Goal: Obtain resource: Download file/media

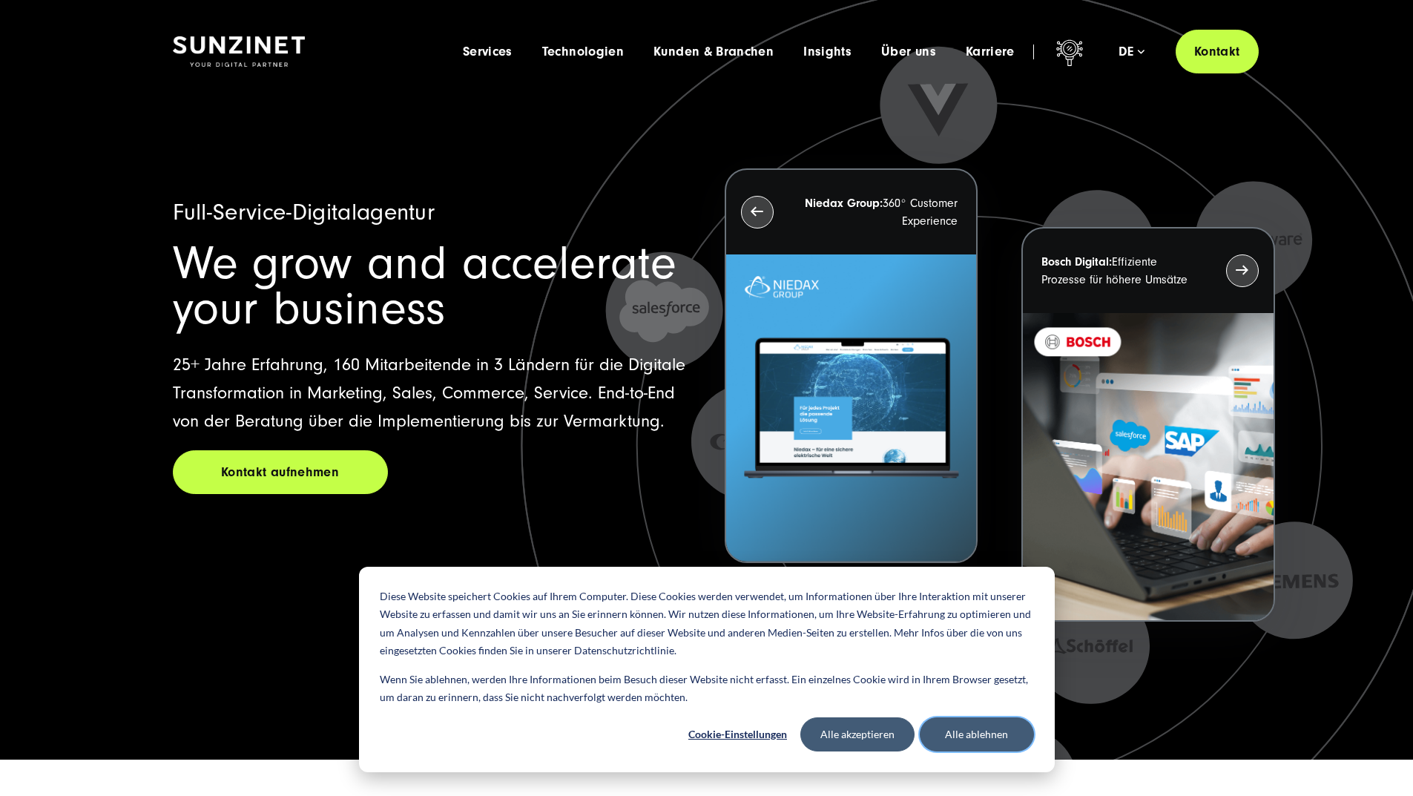
click at [979, 723] on button "Alle ablehnen" at bounding box center [977, 735] width 114 height 34
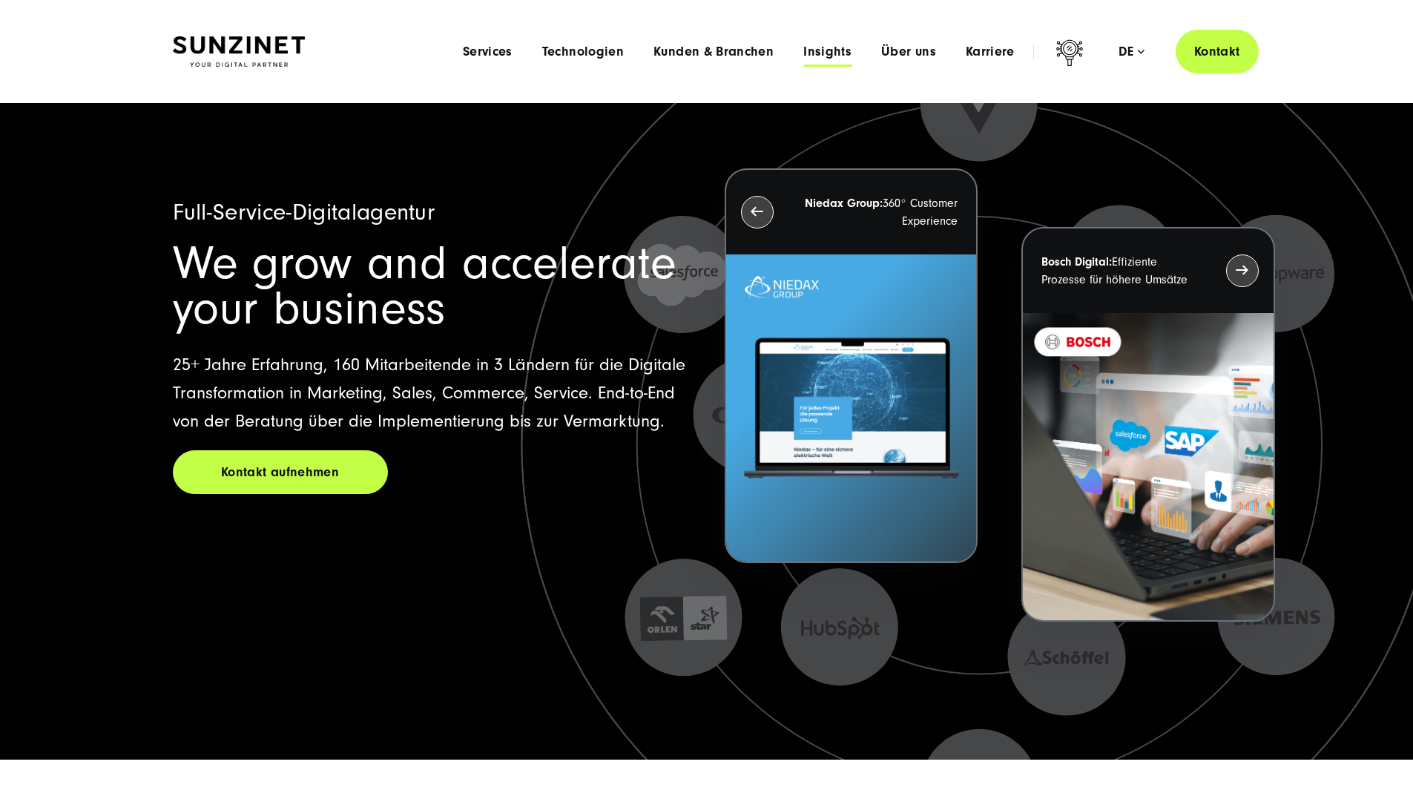
click at [804, 50] on span "Insights" at bounding box center [828, 52] width 48 height 15
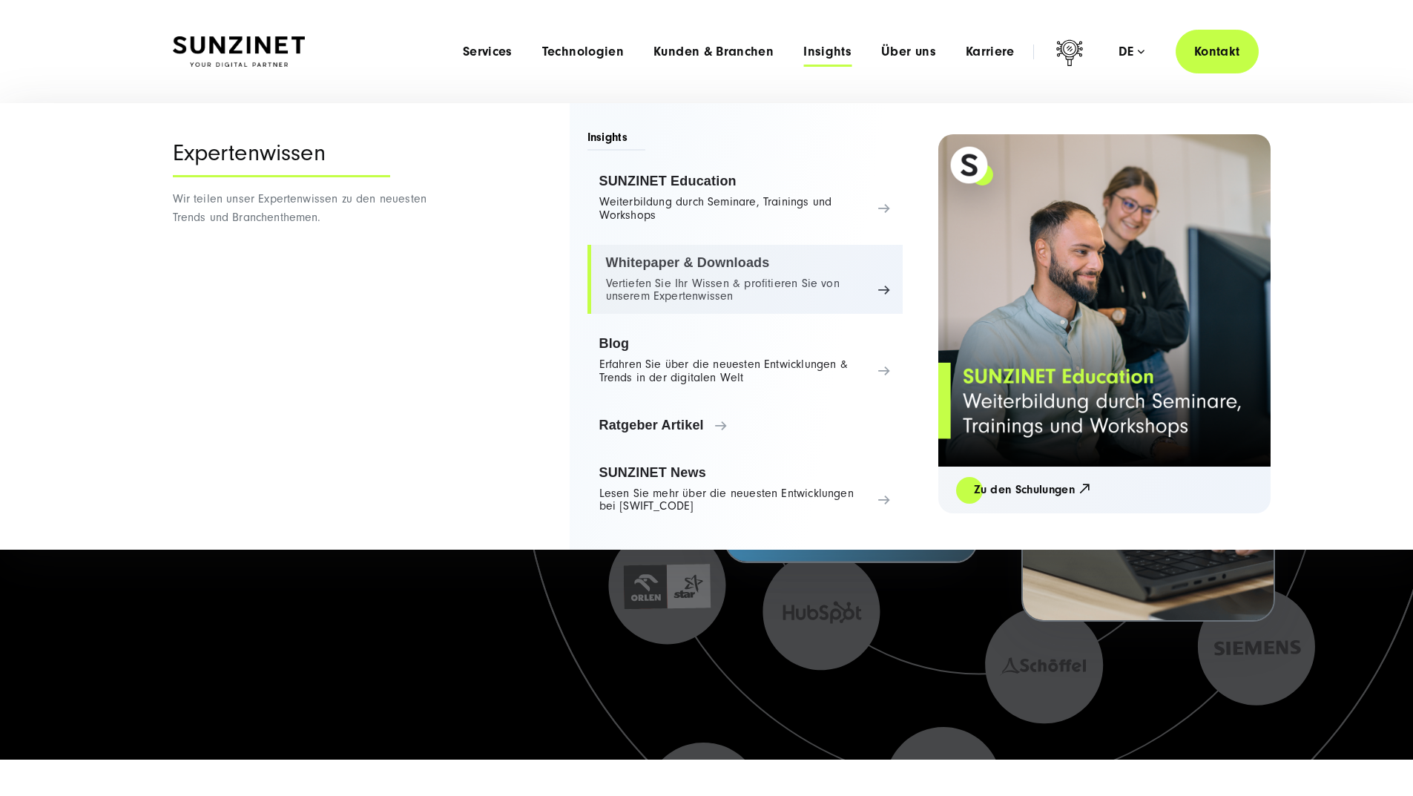
click at [681, 272] on link "Whitepaper & Downloads Vertiefen Sie Ihr Wissen & profitieren Sie von unserem E…" at bounding box center [745, 280] width 315 height 70
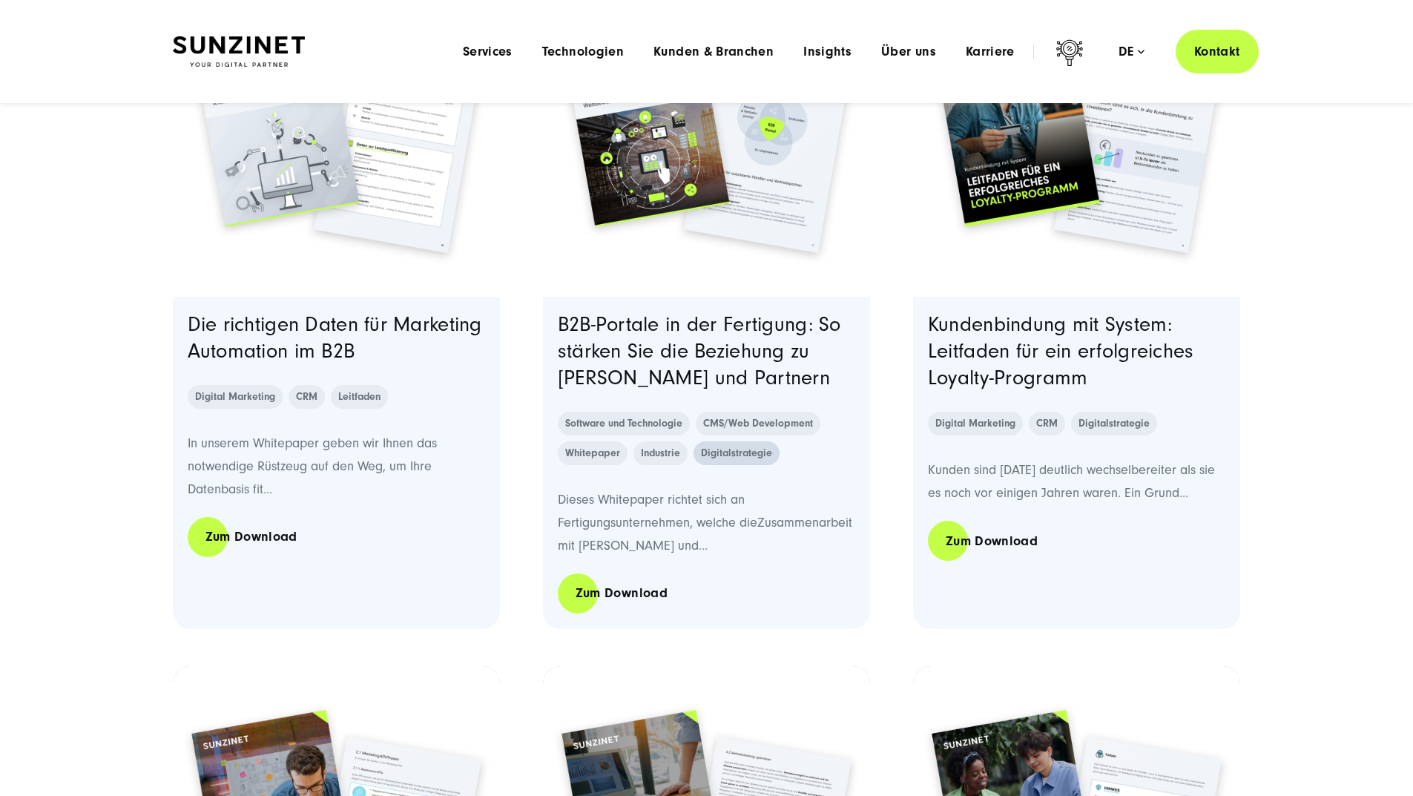
scroll to position [816, 0]
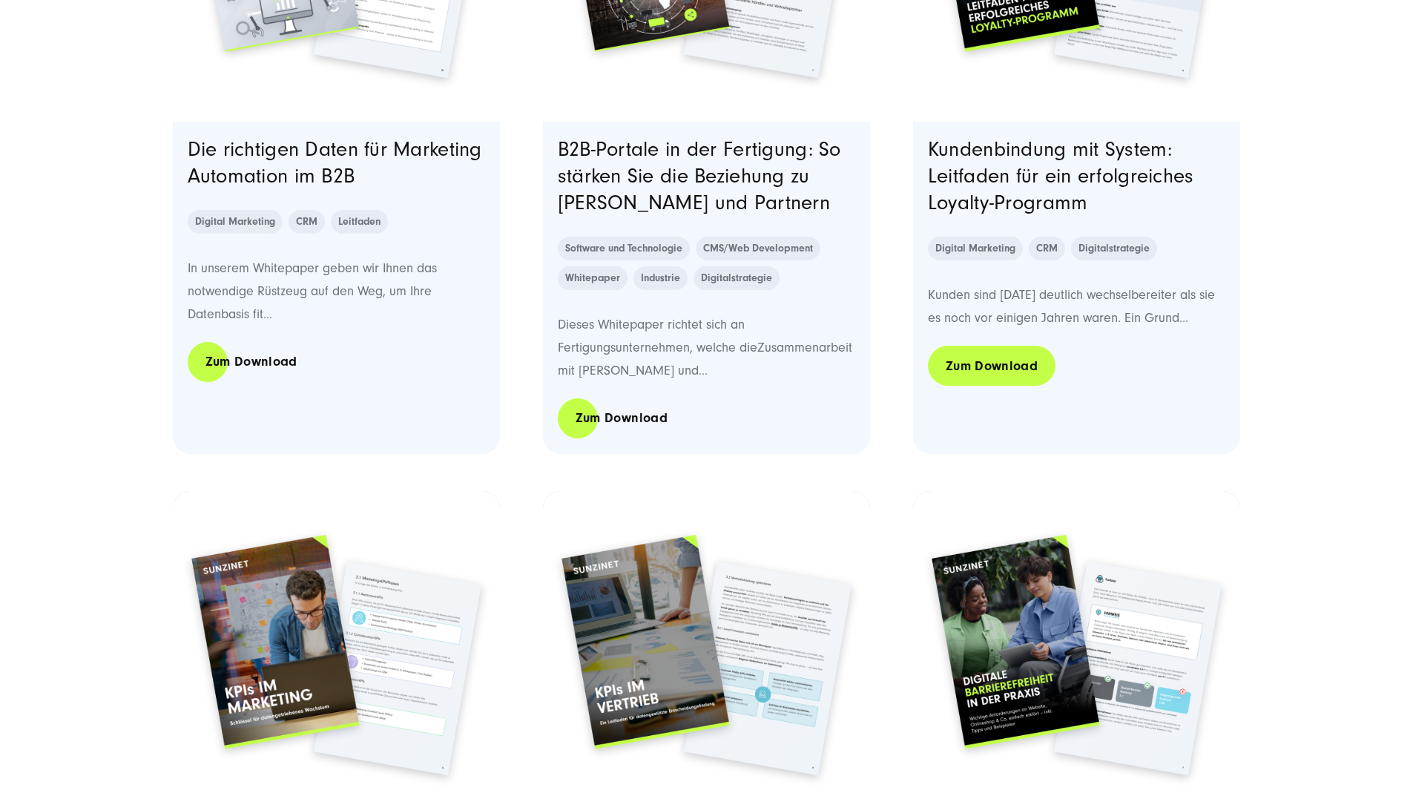
click at [1014, 379] on link "Zum Download" at bounding box center [992, 366] width 128 height 42
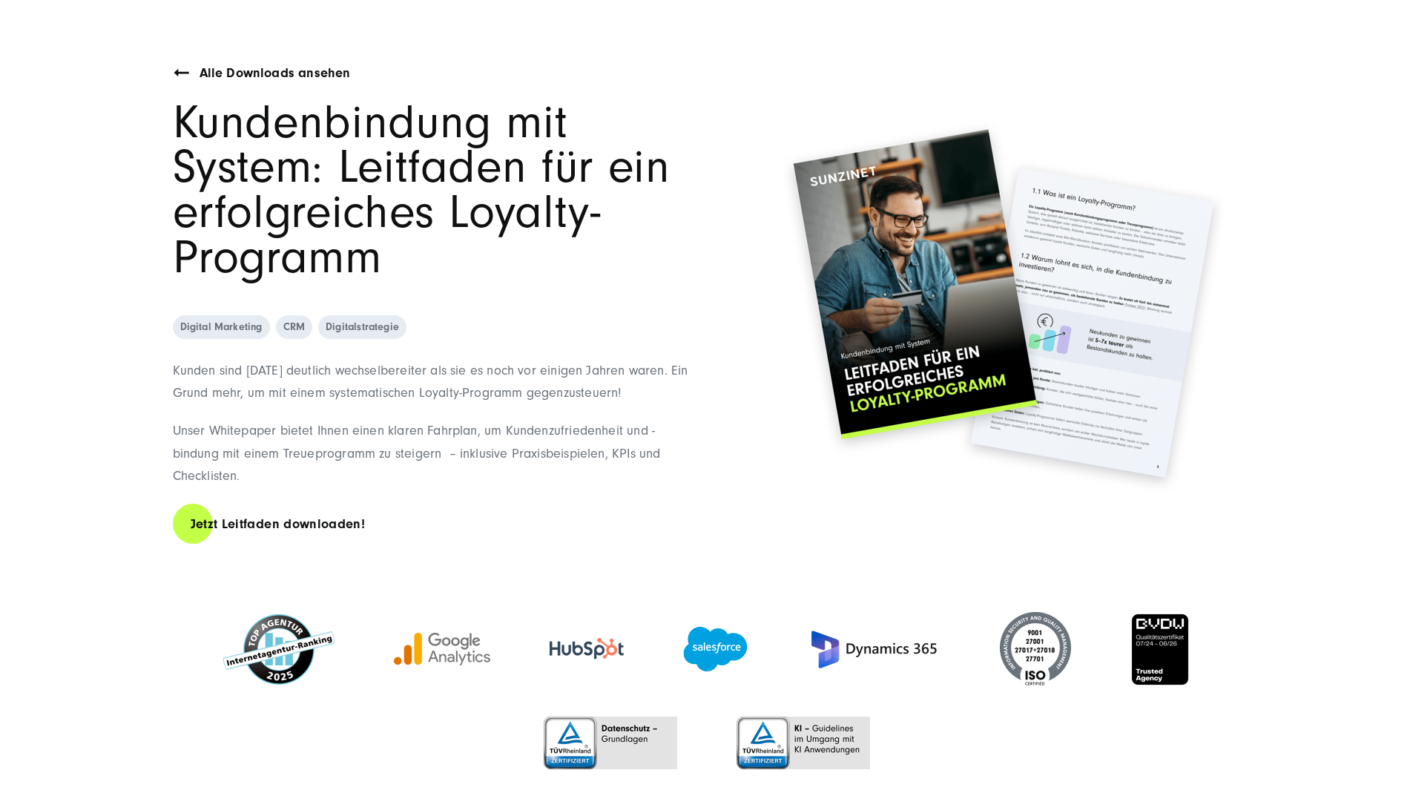
scroll to position [519, 0]
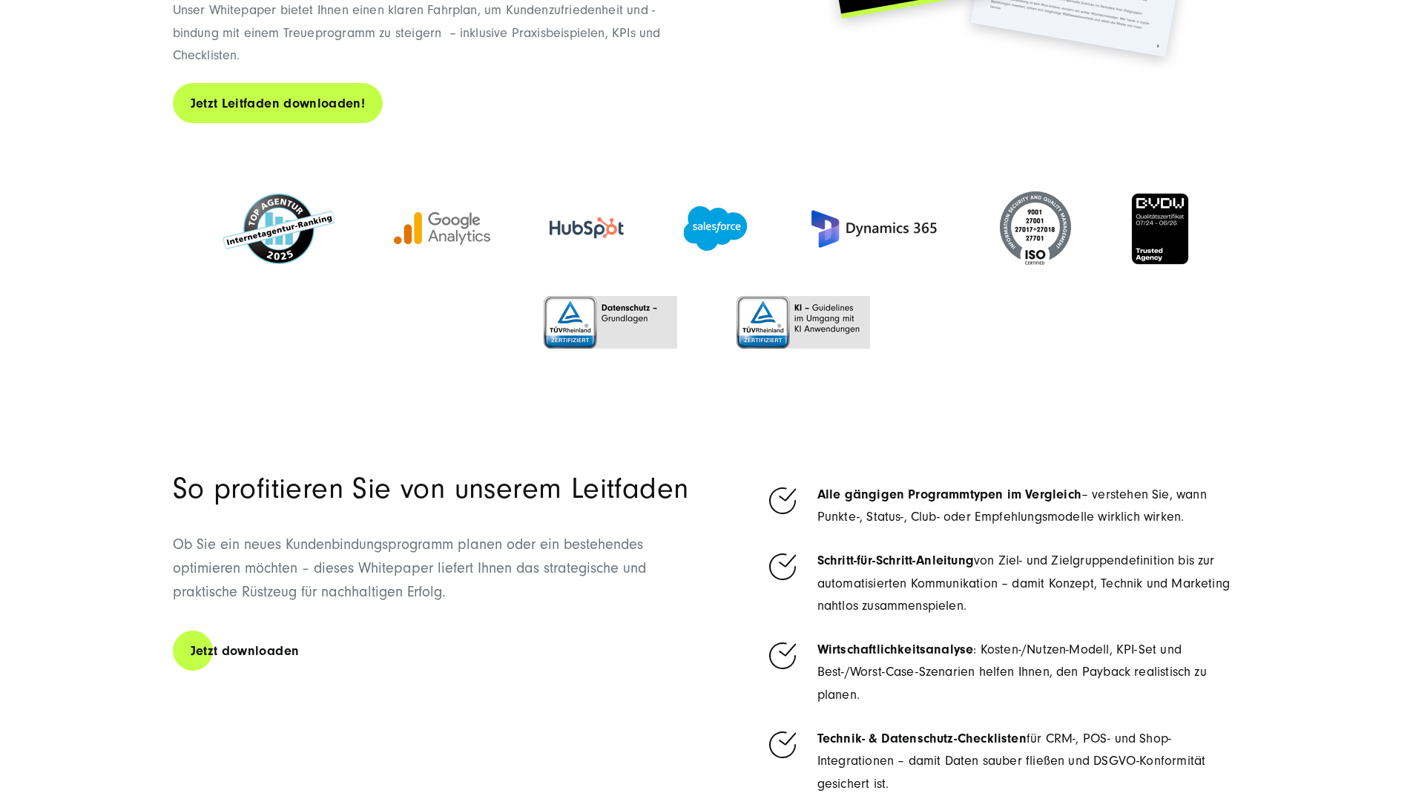
click at [346, 125] on link "Jetzt Leitfaden downloaden!" at bounding box center [278, 103] width 211 height 42
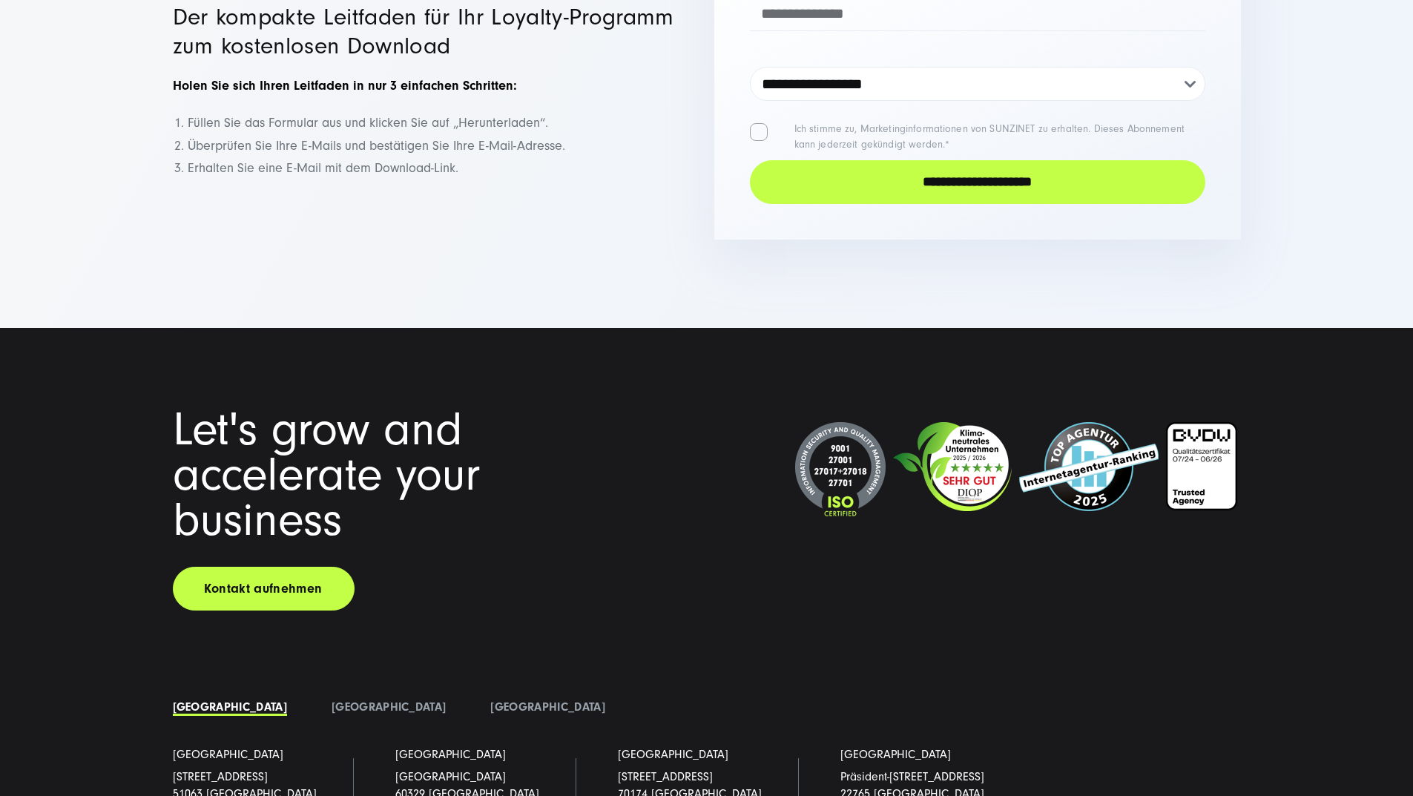
scroll to position [1829, 0]
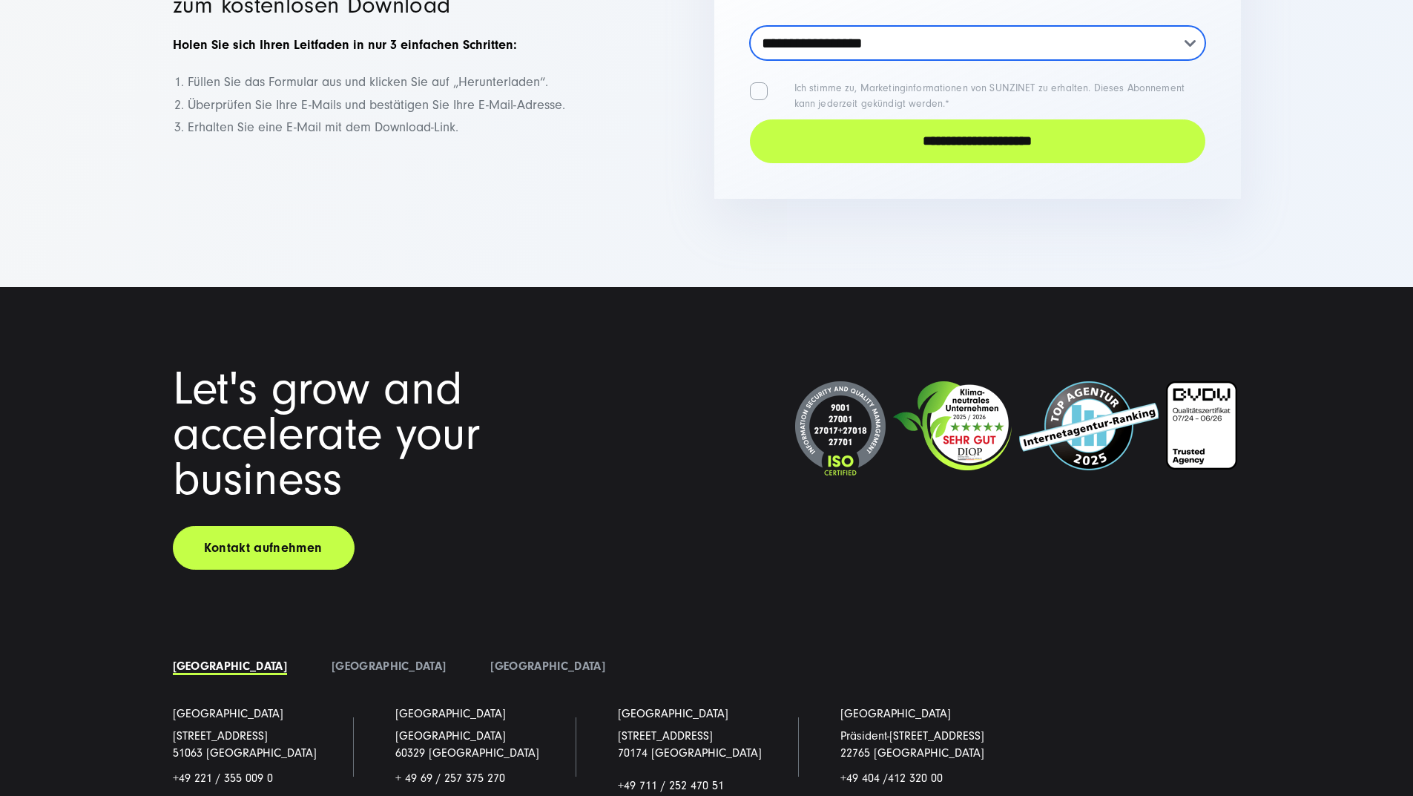
click at [947, 60] on select "**********" at bounding box center [978, 43] width 456 height 34
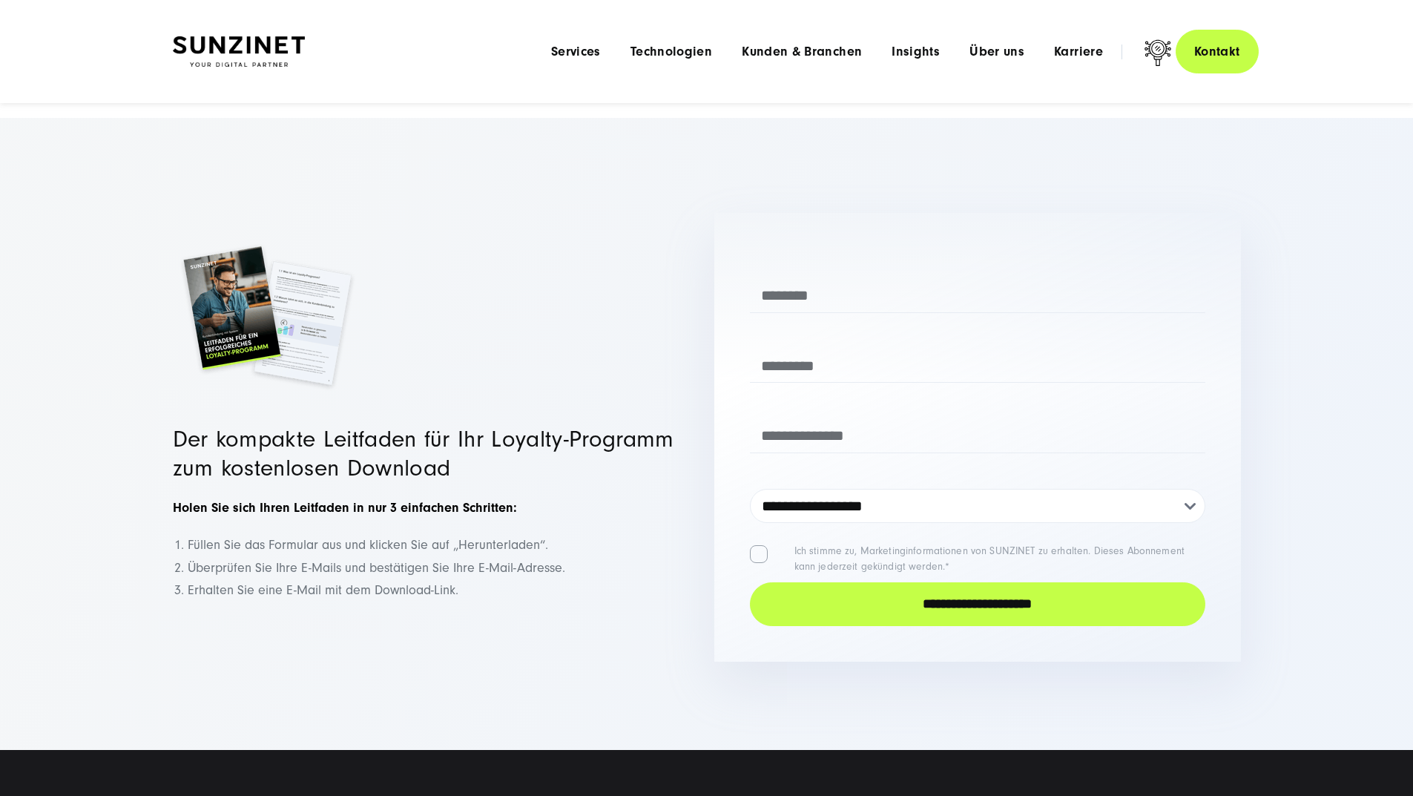
scroll to position [1161, 0]
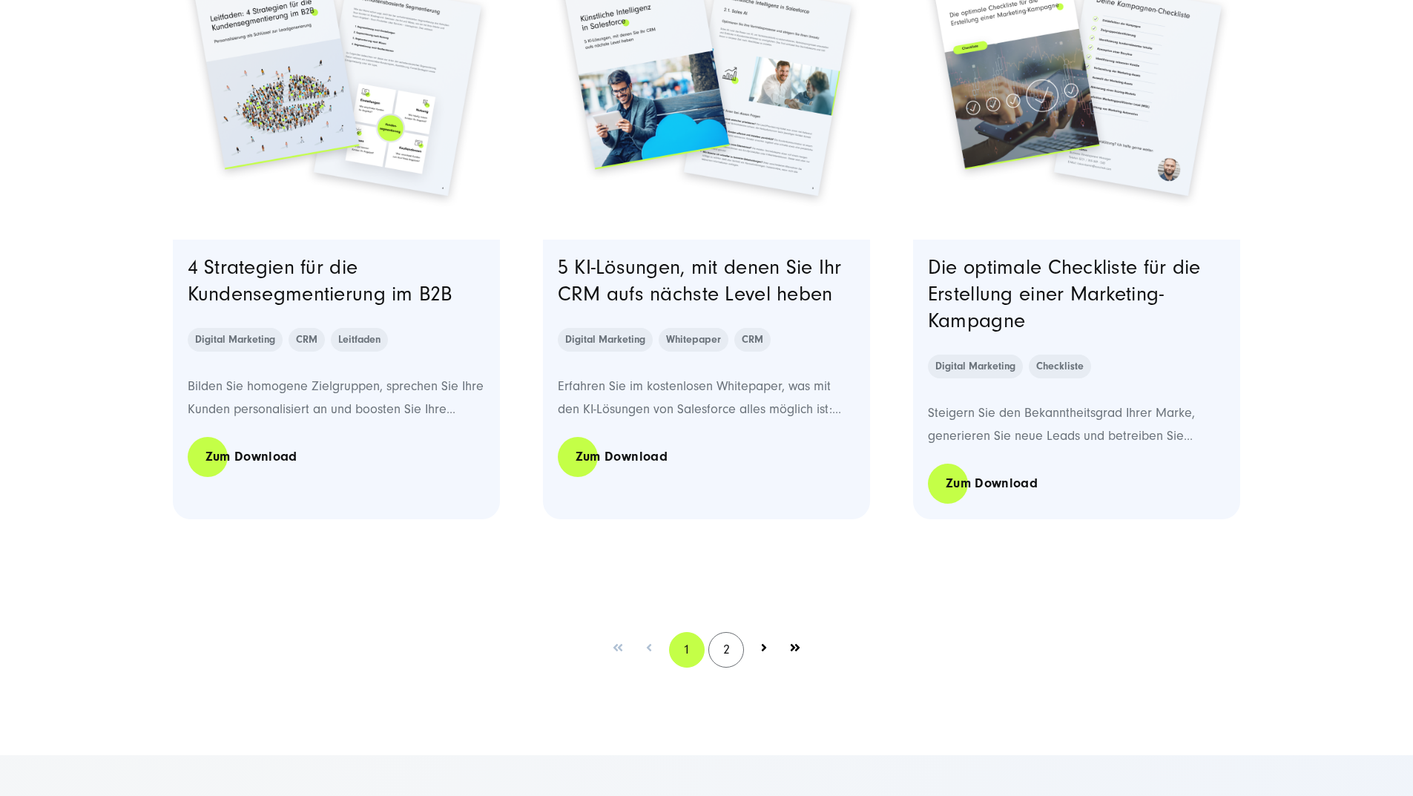
scroll to position [2820, 0]
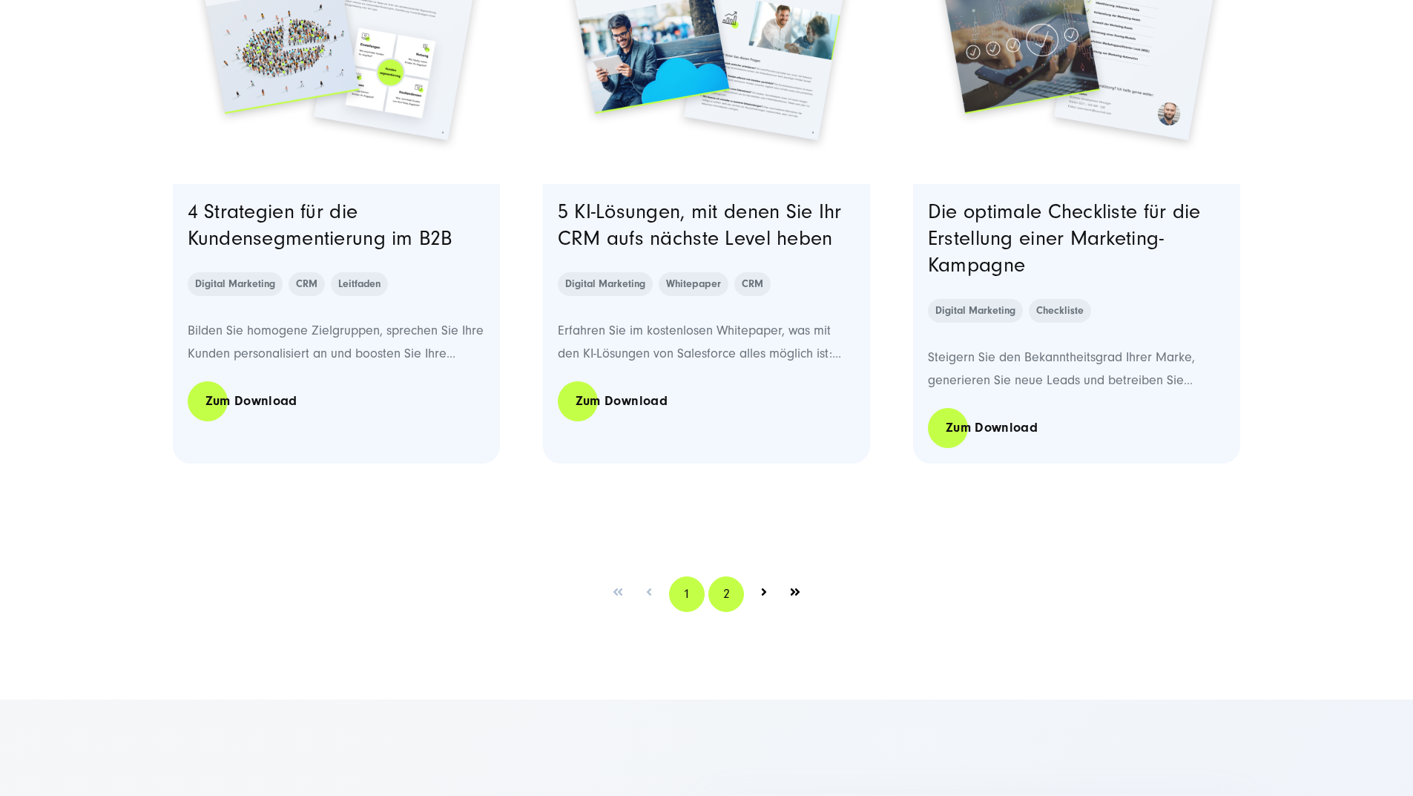
click at [723, 612] on link "2" at bounding box center [727, 595] width 36 height 36
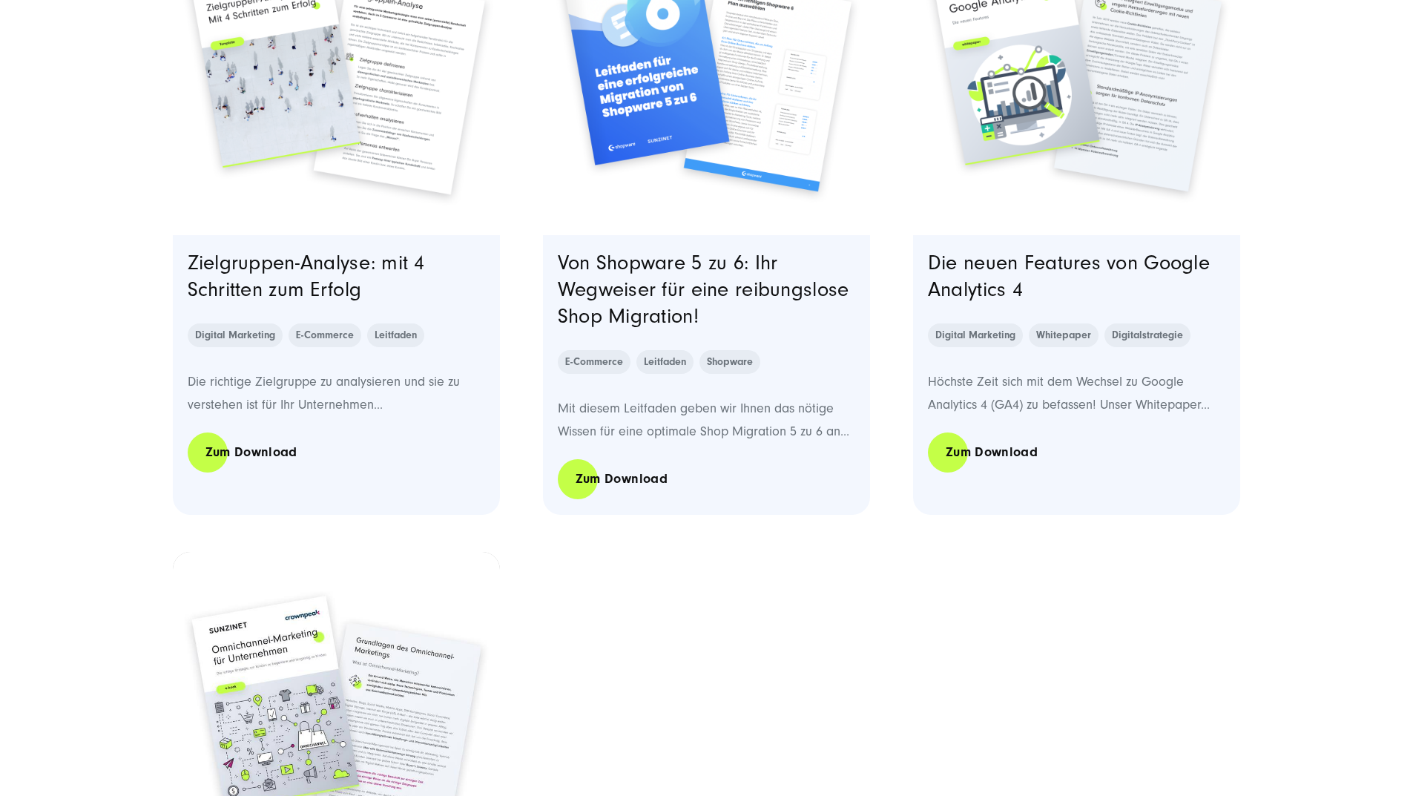
scroll to position [1410, 0]
